Goal: Task Accomplishment & Management: Complete application form

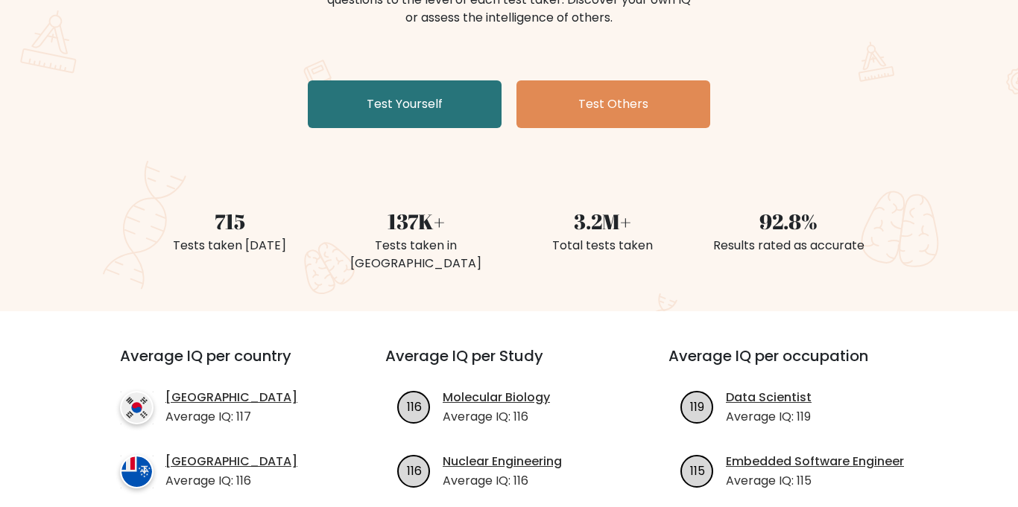
scroll to position [232, 0]
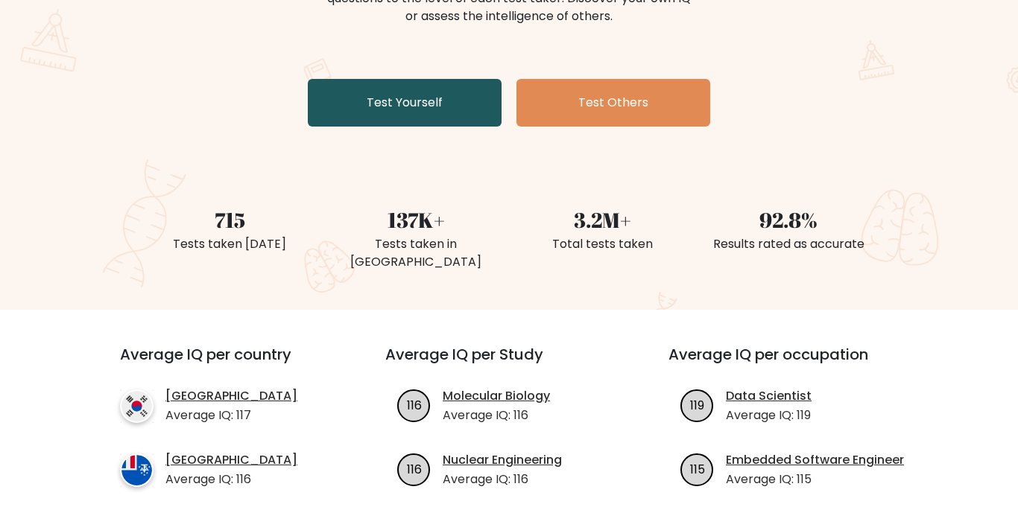
click at [416, 121] on link "Test Yourself" at bounding box center [405, 103] width 194 height 48
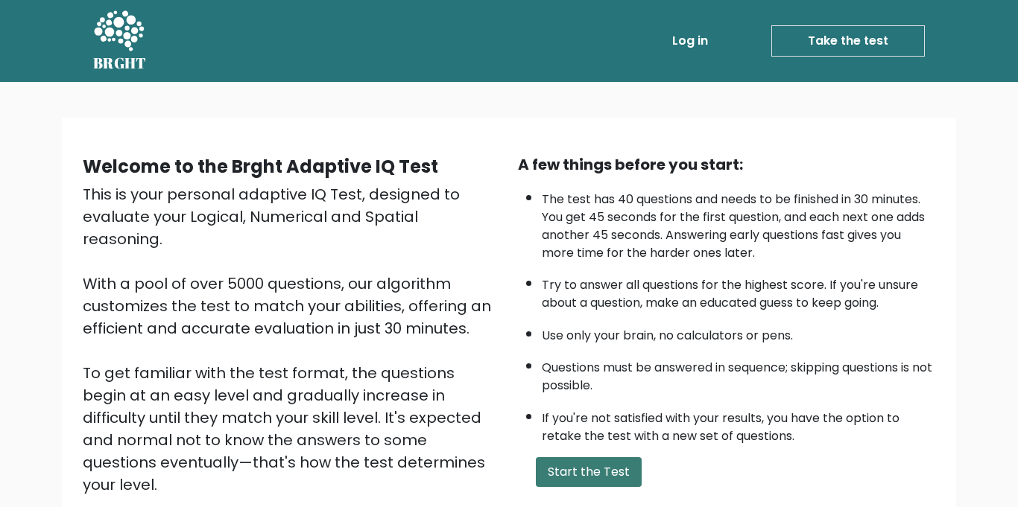
click at [579, 475] on button "Start the Test" at bounding box center [589, 472] width 106 height 30
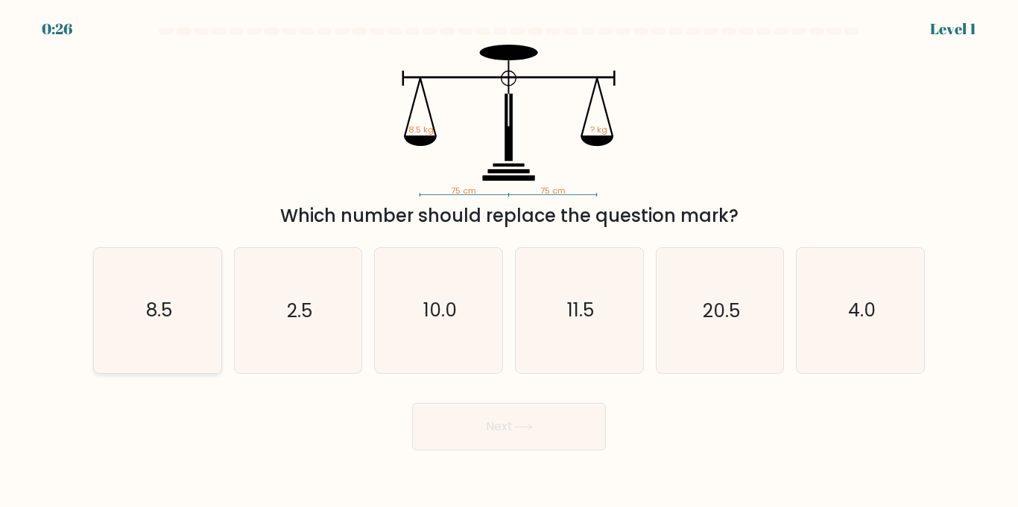
click at [220, 296] on div "8.5" at bounding box center [157, 310] width 129 height 126
click at [509, 261] on input "a. 8.5" at bounding box center [509, 257] width 1 height 7
radio input "true"
click at [508, 434] on button "Next" at bounding box center [509, 427] width 194 height 48
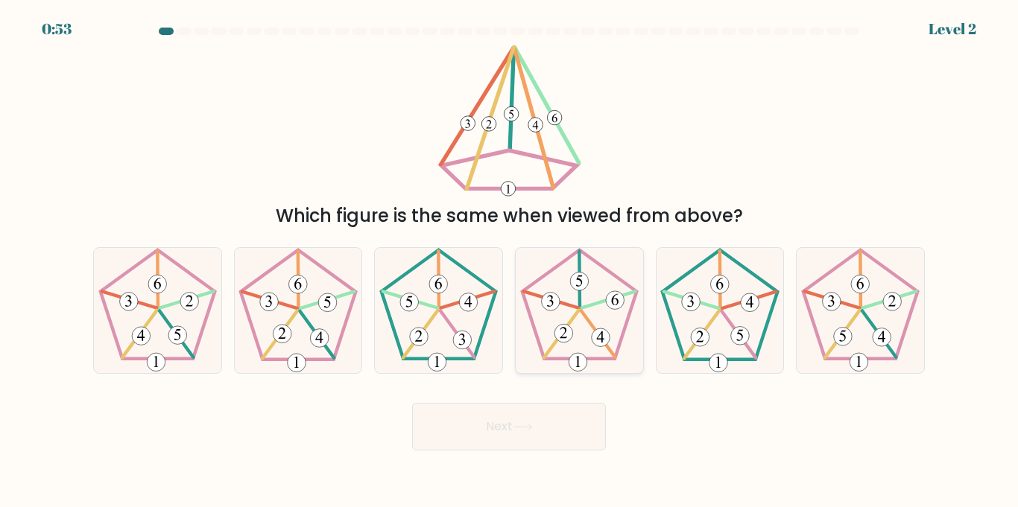
click at [577, 289] on 756 at bounding box center [579, 282] width 19 height 19
click at [510, 261] on input "d." at bounding box center [509, 257] width 1 height 7
radio input "true"
click at [530, 437] on button "Next" at bounding box center [509, 427] width 194 height 48
